Goal: Entertainment & Leisure: Consume media (video, audio)

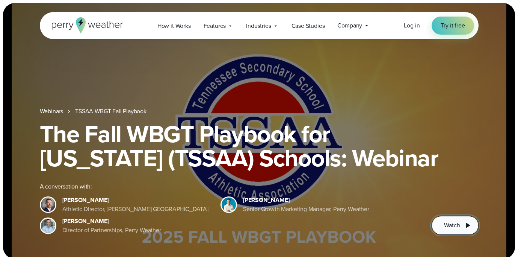
click at [459, 226] on span "Watch" at bounding box center [452, 225] width 16 height 9
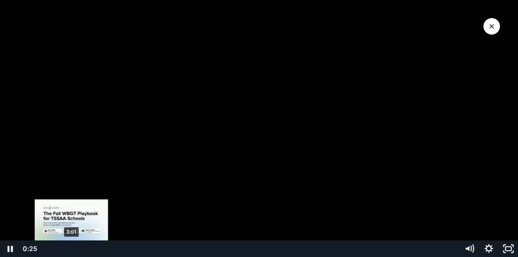
click at [73, 247] on div "3:01" at bounding box center [250, 248] width 409 height 17
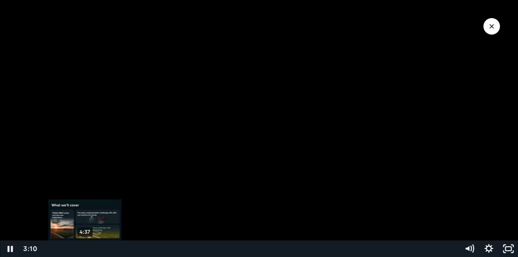
click at [85, 247] on div "4:37" at bounding box center [250, 248] width 409 height 17
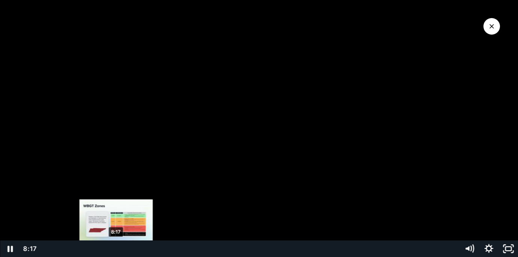
click at [116, 245] on div "8:17" at bounding box center [250, 248] width 409 height 17
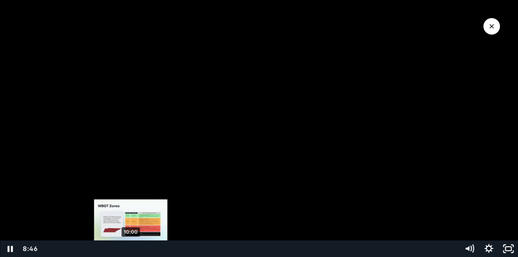
click at [132, 247] on div "10:00" at bounding box center [250, 248] width 409 height 17
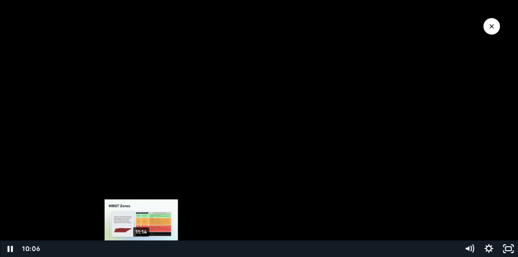
click at [141, 247] on div "11:14" at bounding box center [250, 248] width 409 height 17
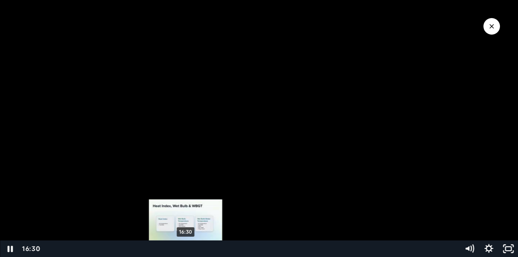
click at [186, 249] on div "16:30" at bounding box center [250, 248] width 409 height 17
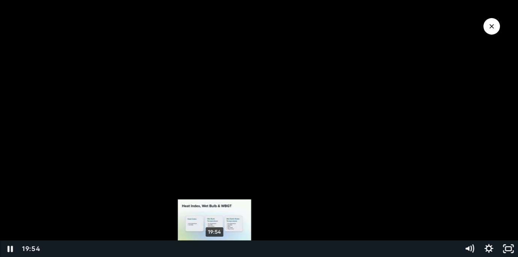
click at [215, 250] on div "19:54" at bounding box center [250, 248] width 409 height 17
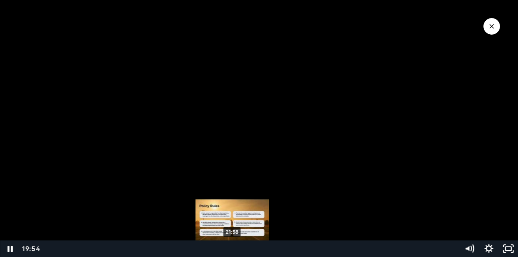
click at [241, 248] on div "21:58" at bounding box center [250, 248] width 409 height 17
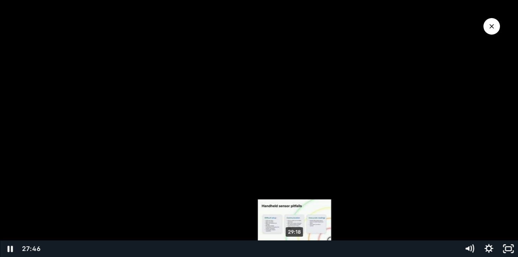
click at [295, 247] on div "29:18" at bounding box center [250, 248] width 409 height 17
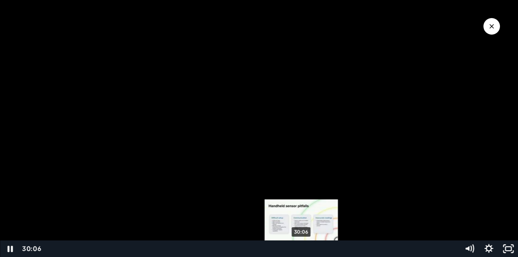
click at [302, 248] on div "30:06" at bounding box center [250, 248] width 409 height 17
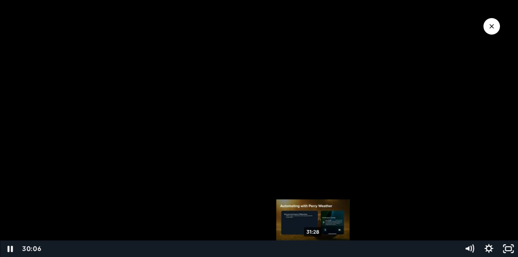
click at [318, 248] on div "31:28" at bounding box center [250, 248] width 409 height 17
click at [309, 248] on div "32:00" at bounding box center [250, 248] width 409 height 17
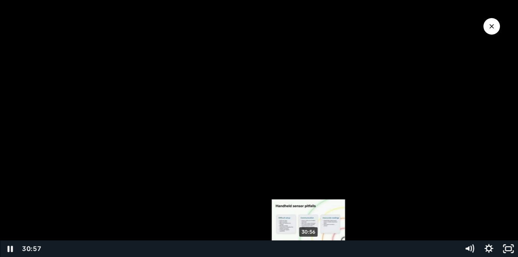
click at [319, 246] on div "30:56" at bounding box center [250, 248] width 409 height 17
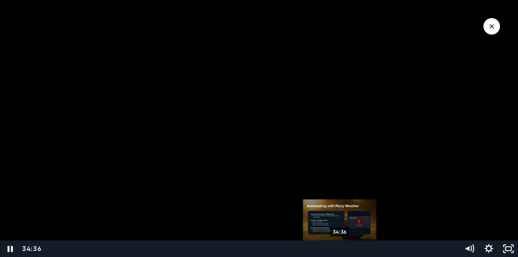
click at [340, 246] on div "34:36" at bounding box center [250, 248] width 409 height 17
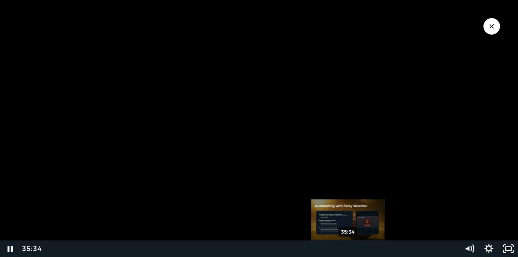
click at [348, 247] on div "35:34" at bounding box center [250, 248] width 409 height 17
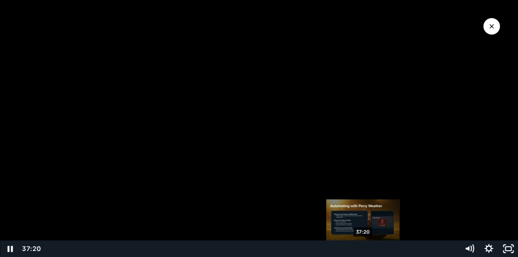
click at [363, 247] on div "37:20" at bounding box center [250, 248] width 409 height 17
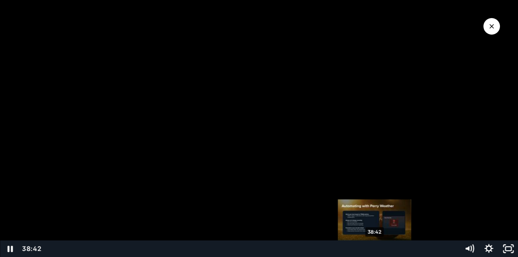
click at [375, 247] on div "38:42" at bounding box center [250, 248] width 409 height 17
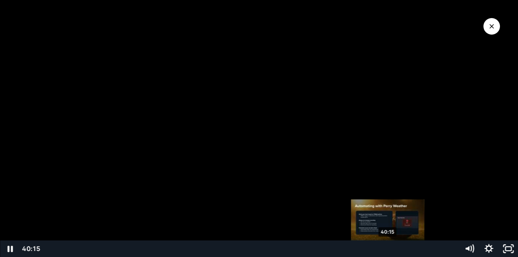
click at [388, 247] on div "40:15" at bounding box center [250, 248] width 409 height 17
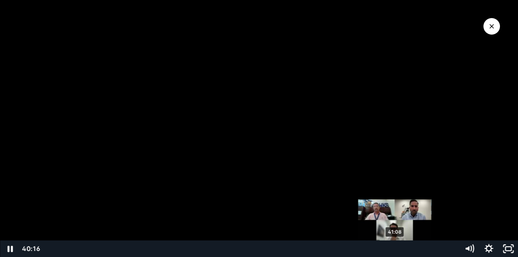
click at [408, 246] on div "41:08" at bounding box center [250, 248] width 409 height 17
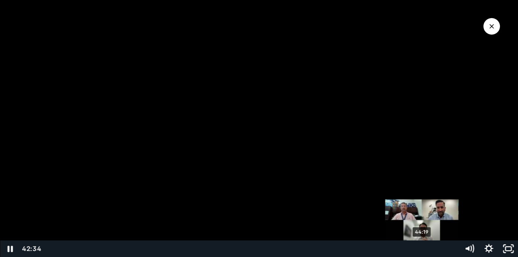
click at [423, 250] on div "44:19" at bounding box center [250, 248] width 409 height 17
